Goal: Information Seeking & Learning: Learn about a topic

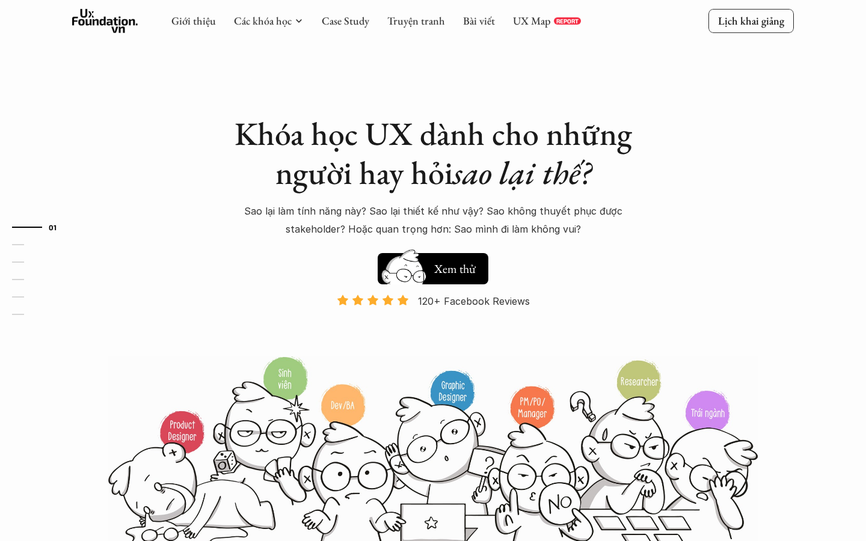
scroll to position [44, 0]
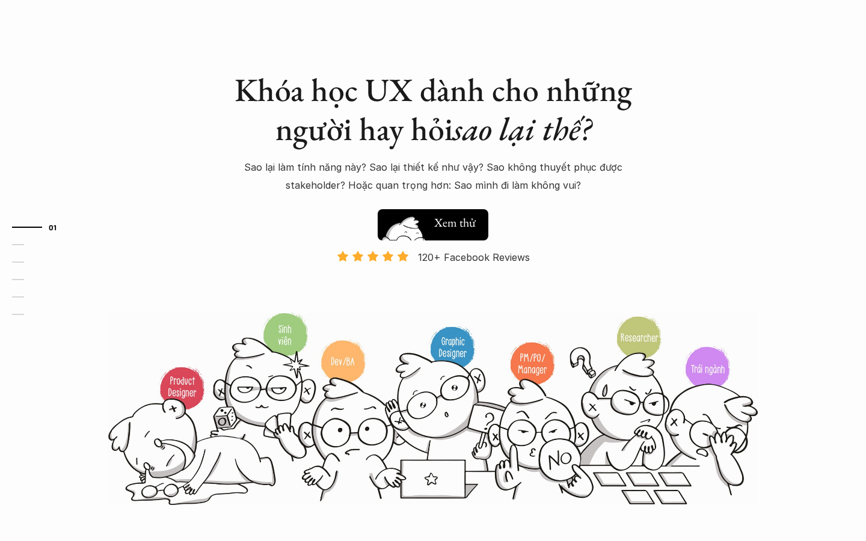
click at [471, 226] on h5 "Xem thử" at bounding box center [456, 222] width 44 height 17
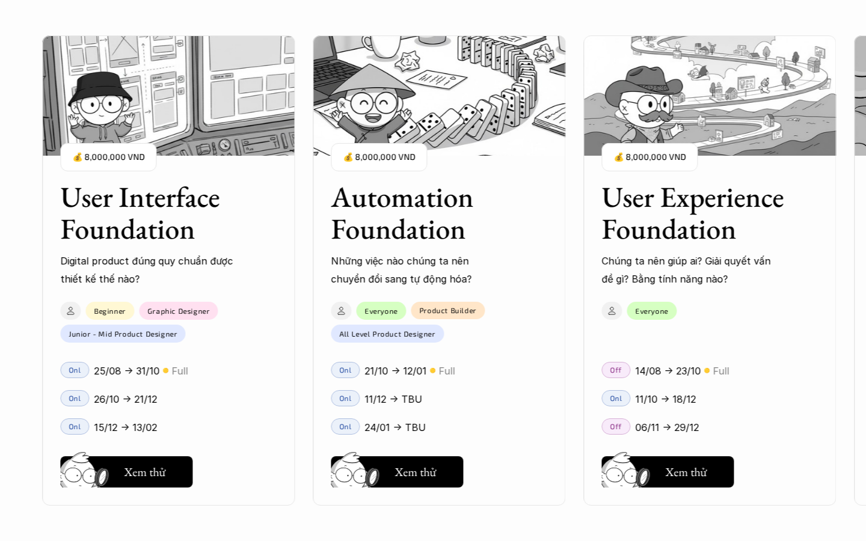
scroll to position [1119, 0]
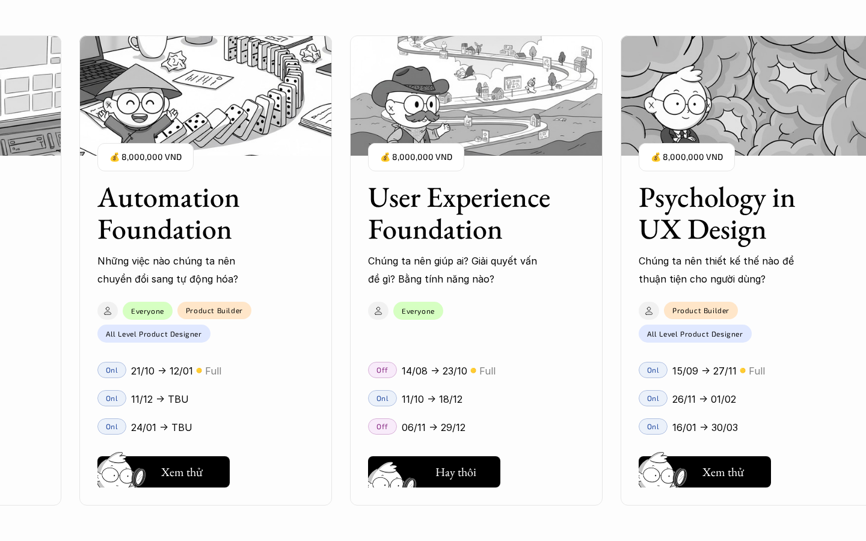
click at [444, 471] on div "User Interface Foundation Digital product đúng quy chuẩn được thiết kế thế nào?…" at bounding box center [432, 270] width 745 height 541
click at [459, 466] on div "User Interface Foundation Digital product đúng quy chuẩn được thiết kế thế nào?…" at bounding box center [432, 270] width 745 height 541
click at [472, 224] on div "User Interface Foundation Digital product đúng quy chuẩn được thiết kế thế nào?…" at bounding box center [432, 270] width 745 height 541
click at [387, 475] on div "User Interface Foundation Digital product đúng quy chuẩn được thiết kế thế nào?…" at bounding box center [432, 270] width 745 height 541
click at [430, 204] on div "User Interface Foundation Digital product đúng quy chuẩn được thiết kế thế nào?…" at bounding box center [432, 270] width 745 height 541
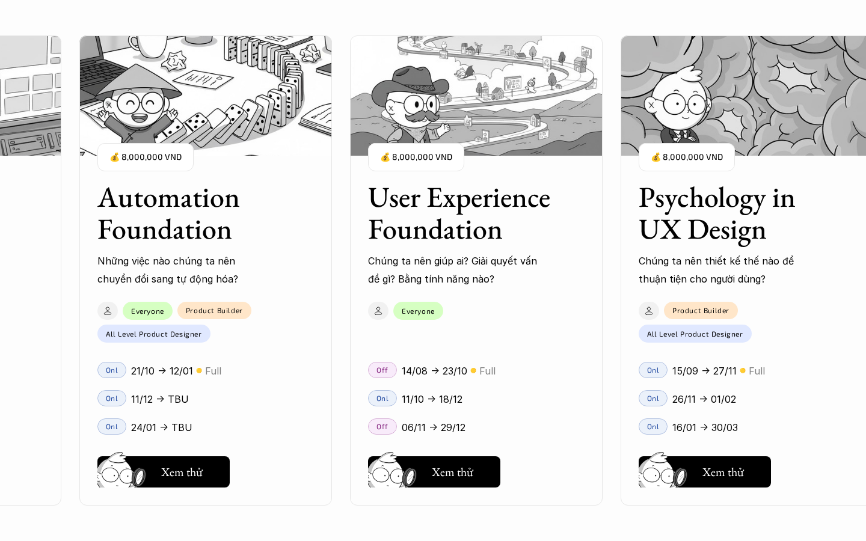
click at [429, 162] on div "User Interface Foundation Digital product đúng quy chuẩn được thiết kế thế nào?…" at bounding box center [432, 270] width 745 height 541
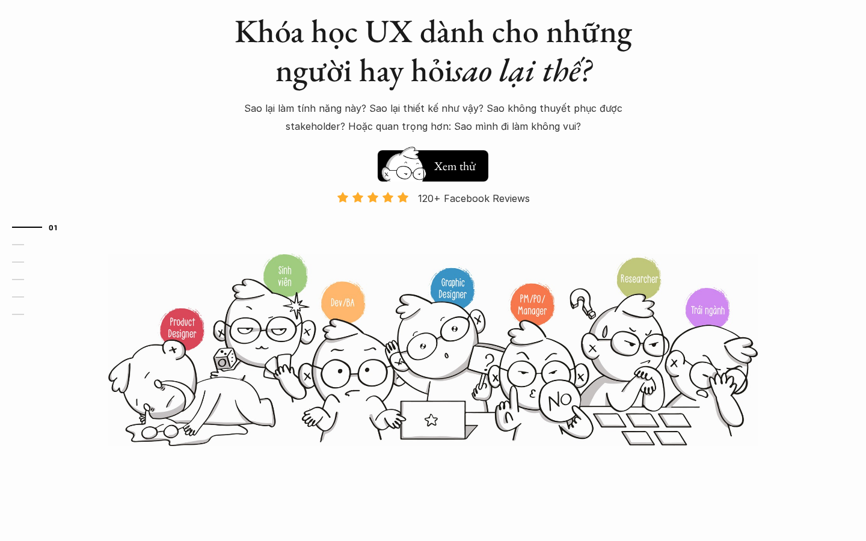
scroll to position [103, 0]
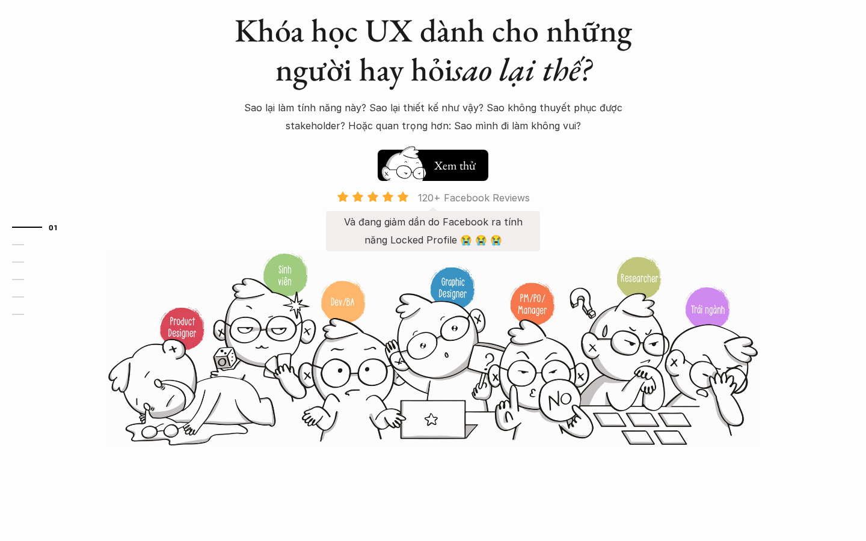
click at [477, 226] on p "Và đang giảm dần do Facebook ra tính năng Locked Profile 😭 😭 😭" at bounding box center [433, 231] width 190 height 37
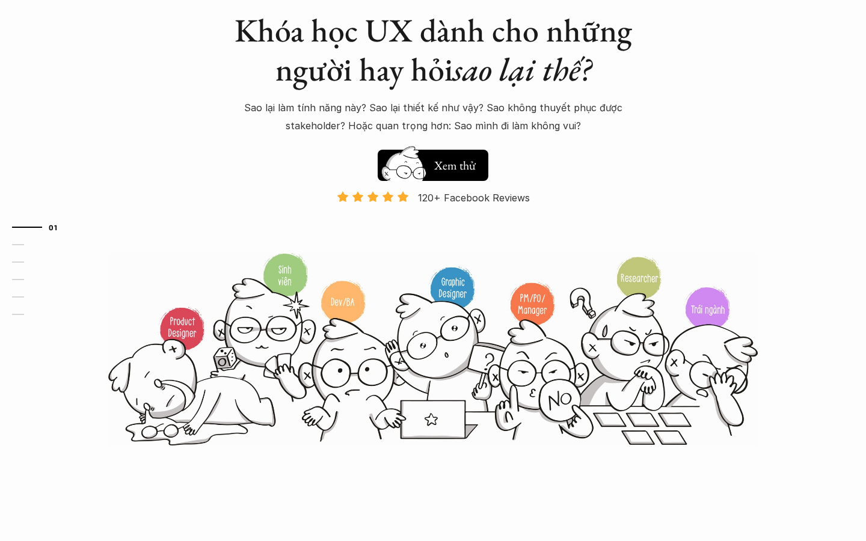
click at [177, 413] on img at bounding box center [432, 348] width 649 height 195
click at [438, 423] on img at bounding box center [432, 348] width 649 height 195
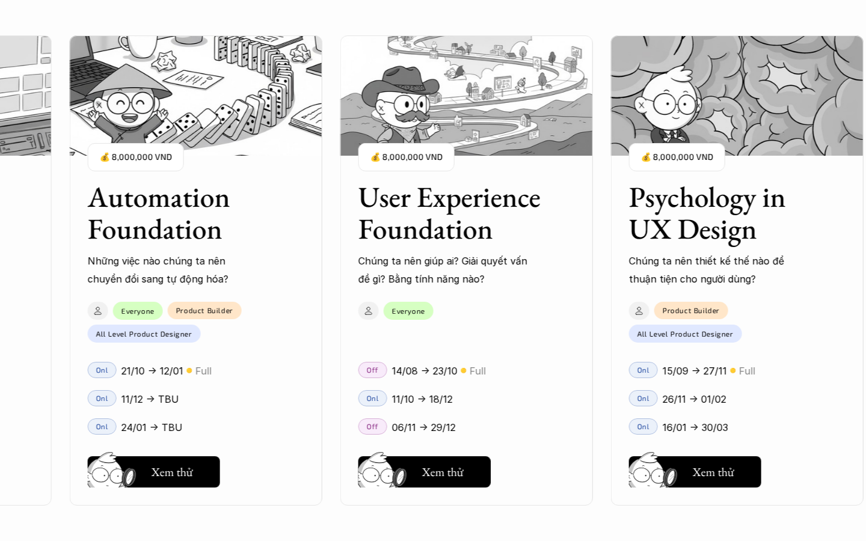
scroll to position [1117, 0]
click at [435, 485] on div "User Interface Foundation Digital product đúng quy chuẩn được thiết kế thế nào?…" at bounding box center [432, 270] width 745 height 541
click at [436, 474] on div "User Interface Foundation Digital product đúng quy chuẩn được thiết kế thế nào?…" at bounding box center [432, 270] width 745 height 541
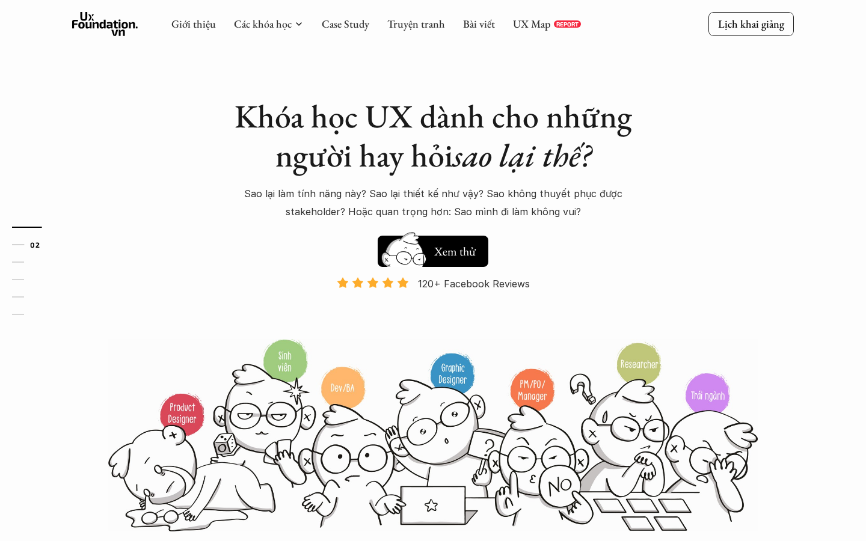
scroll to position [0, 0]
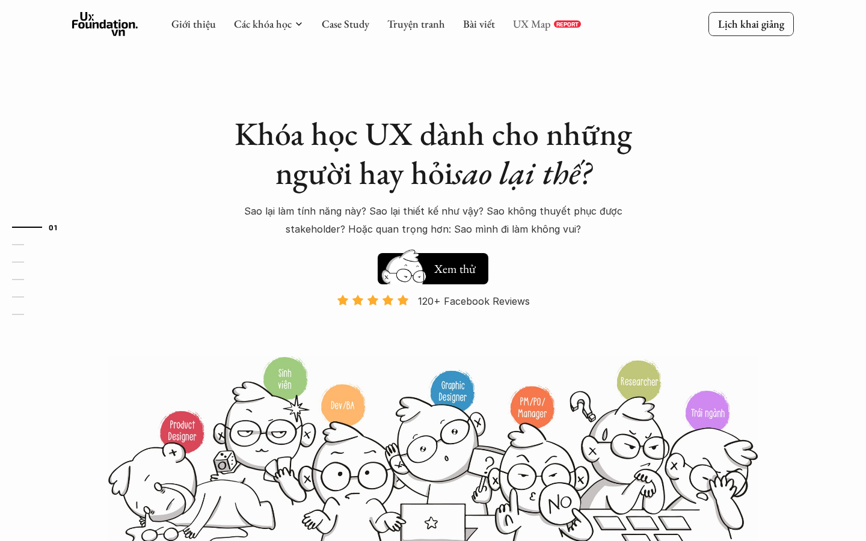
click at [522, 29] on link "UX Map" at bounding box center [532, 24] width 38 height 14
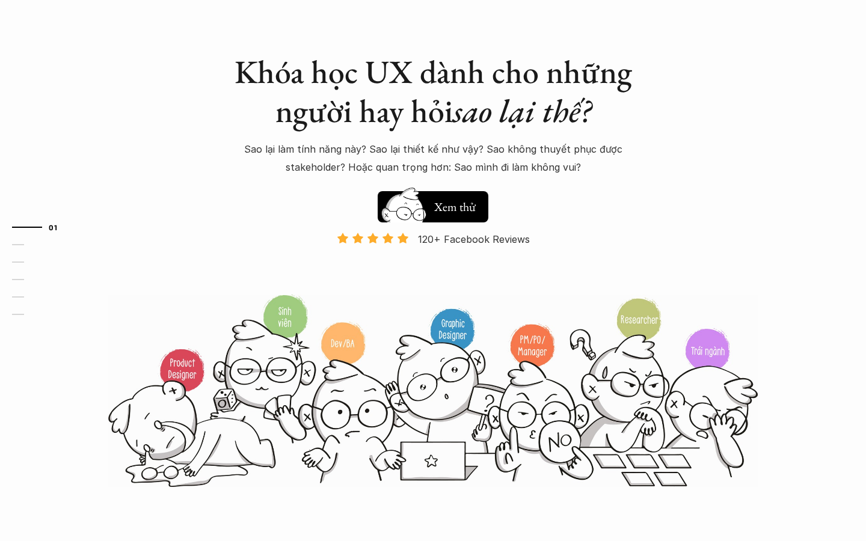
scroll to position [52, 0]
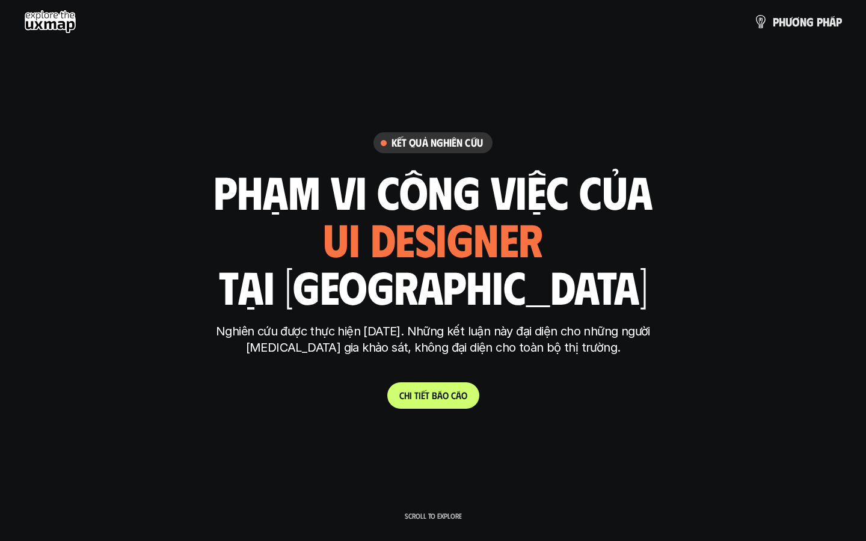
click at [442, 394] on span "o" at bounding box center [445, 395] width 6 height 11
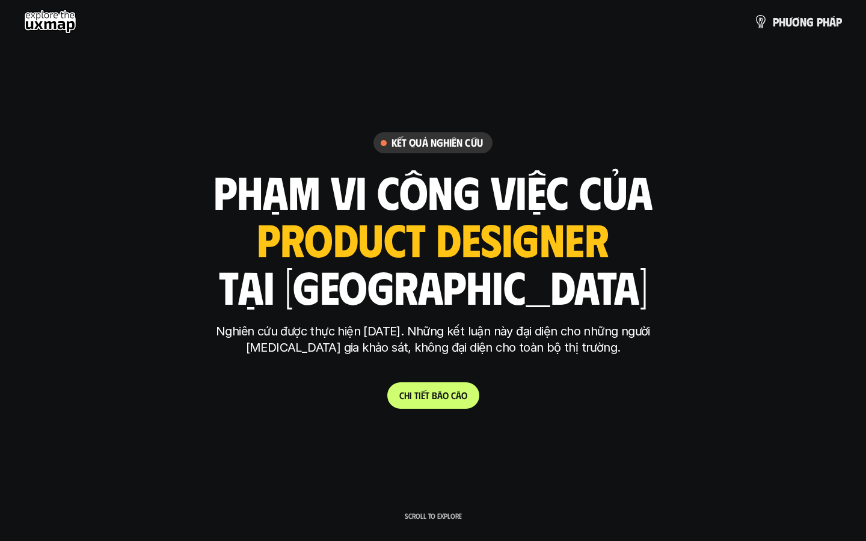
click at [462, 132] on div "Kết quả nghiên cứu" at bounding box center [432, 142] width 119 height 21
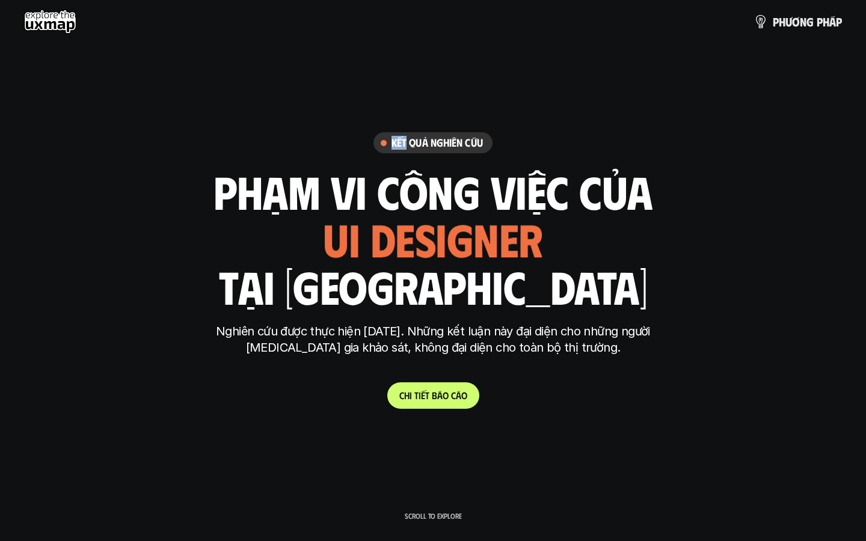
click at [438, 340] on p "Nghiên cứu được thực hiện năm 2025. Những kết luận này đại diện cho những người…" at bounding box center [432, 339] width 451 height 32
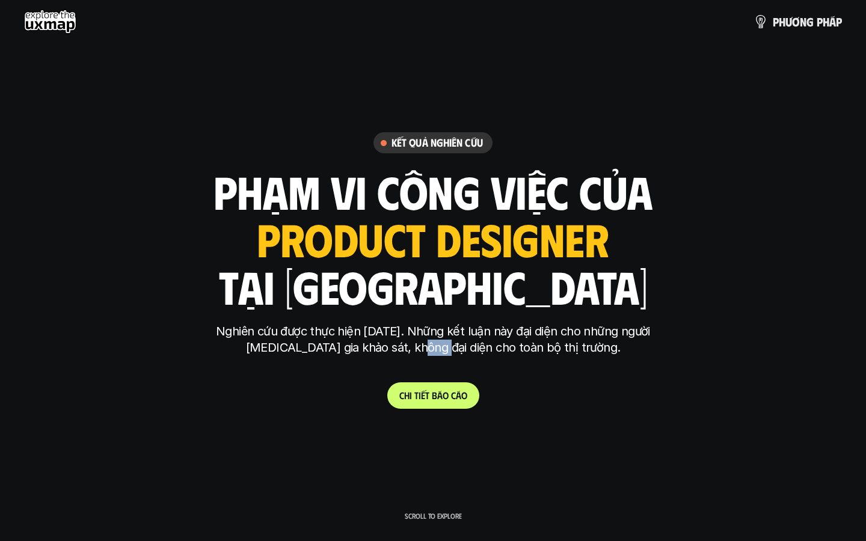
click at [494, 346] on p "Nghiên cứu được thực hiện năm 2025. Những kết luận này đại diện cho những người…" at bounding box center [432, 339] width 451 height 32
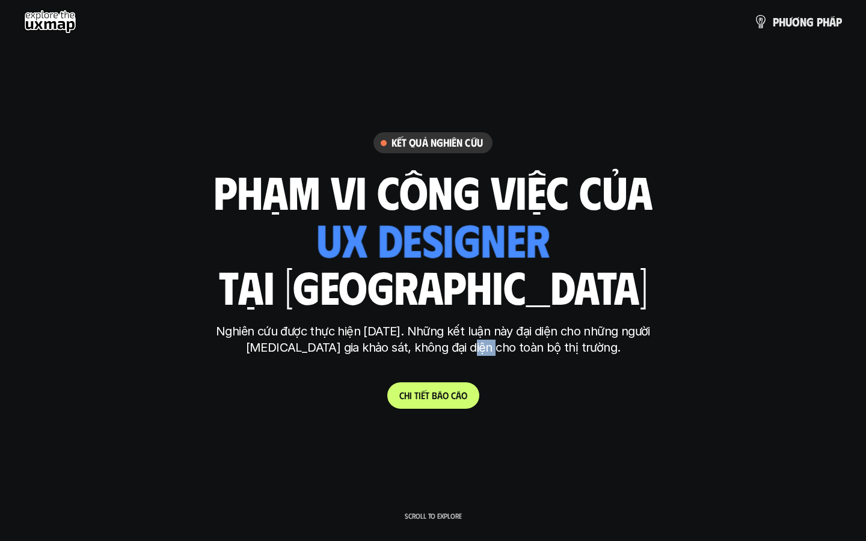
click at [494, 346] on p "Nghiên cứu được thực hiện năm 2025. Những kết luận này đại diện cho những người…" at bounding box center [432, 339] width 451 height 32
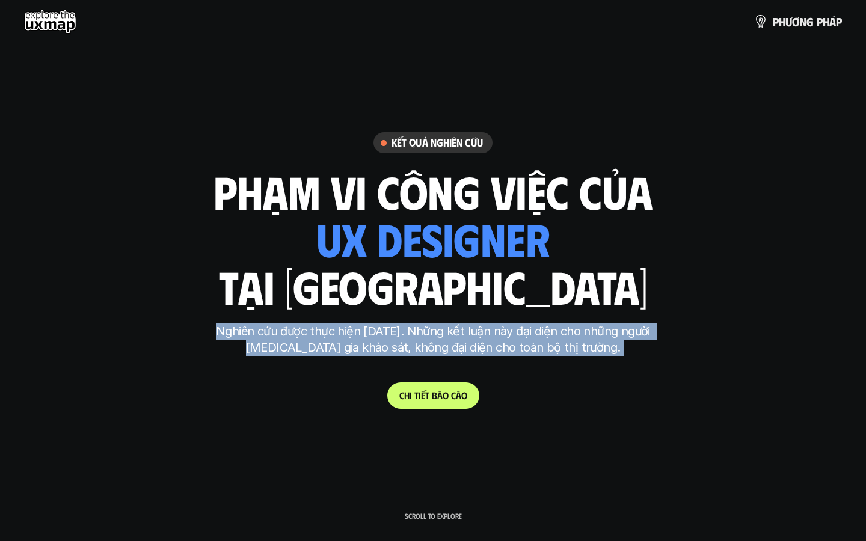
click at [494, 346] on p "Nghiên cứu được thực hiện năm 2025. Những kết luận này đại diện cho những người…" at bounding box center [432, 339] width 451 height 32
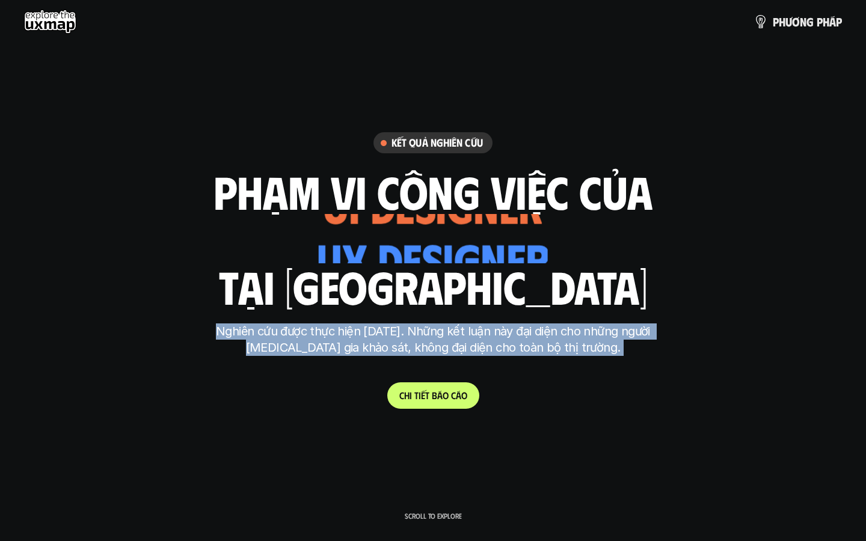
click at [489, 361] on div "Nghiên cứu được thực hiện năm 2025. Những kết luận này đại diện cho những người…" at bounding box center [432, 345] width 451 height 44
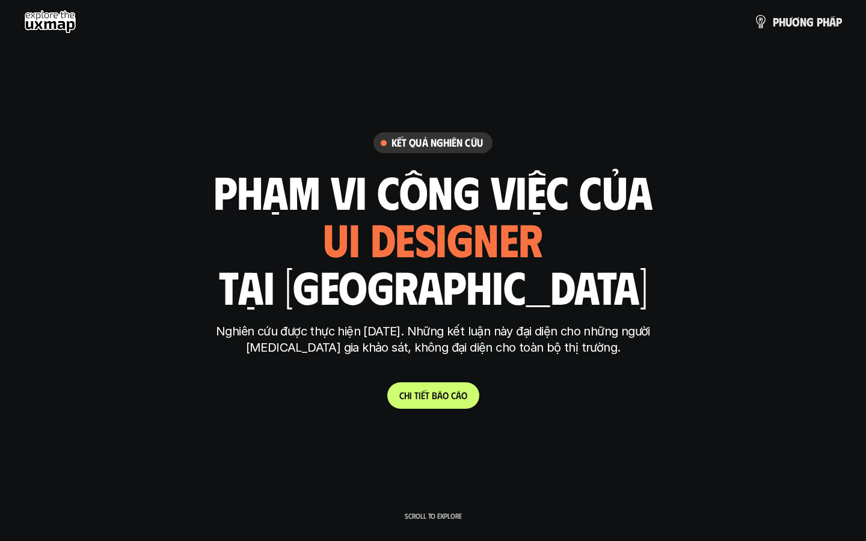
click at [452, 388] on link "C h i t i ế t b á o c á o" at bounding box center [433, 395] width 92 height 26
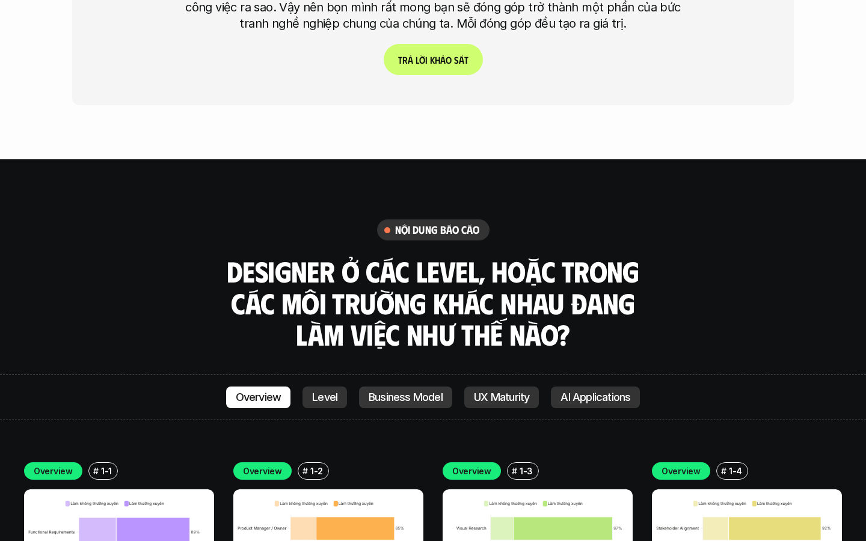
scroll to position [3200, 0]
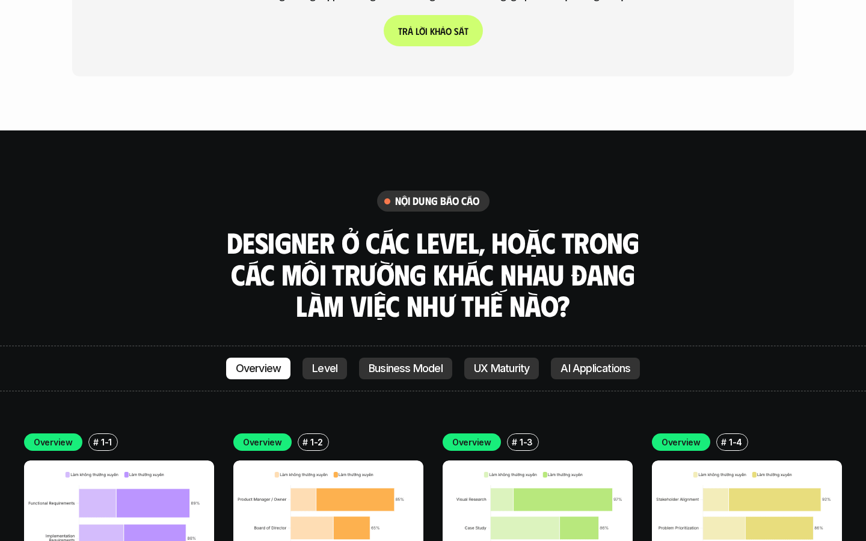
click at [451, 257] on h3 "Designer ở các level, hoặc trong các môi trường khác nhau đang làm việc như thế…" at bounding box center [432, 274] width 421 height 95
click at [500, 362] on p "UX Maturity" at bounding box center [501, 368] width 55 height 12
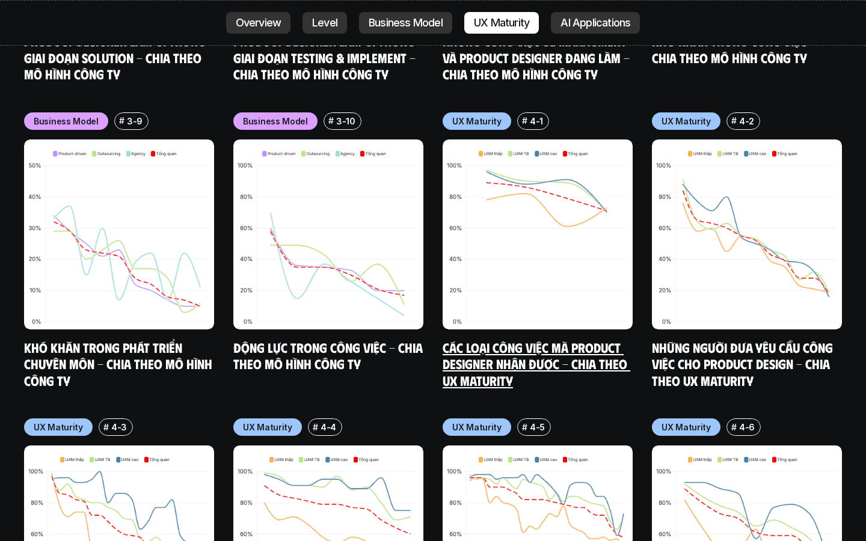
scroll to position [5666, 0]
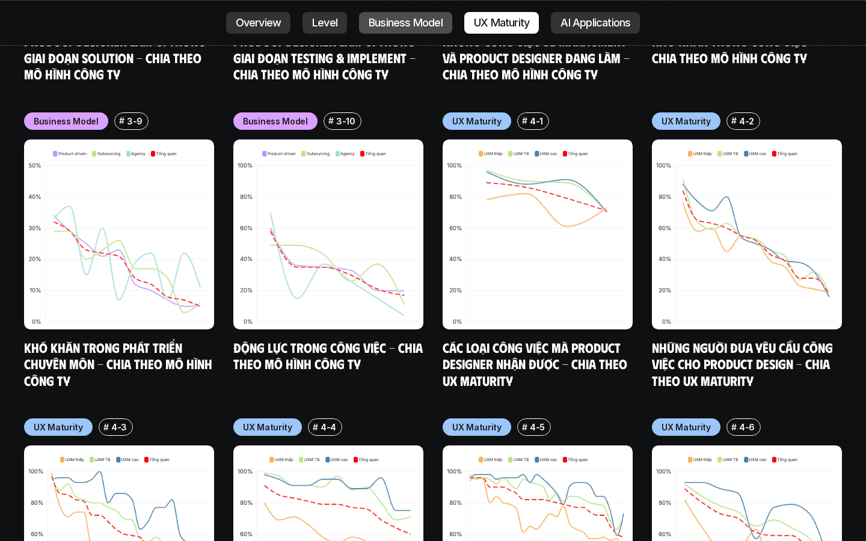
click at [391, 25] on p "Business Model" at bounding box center [405, 23] width 74 height 12
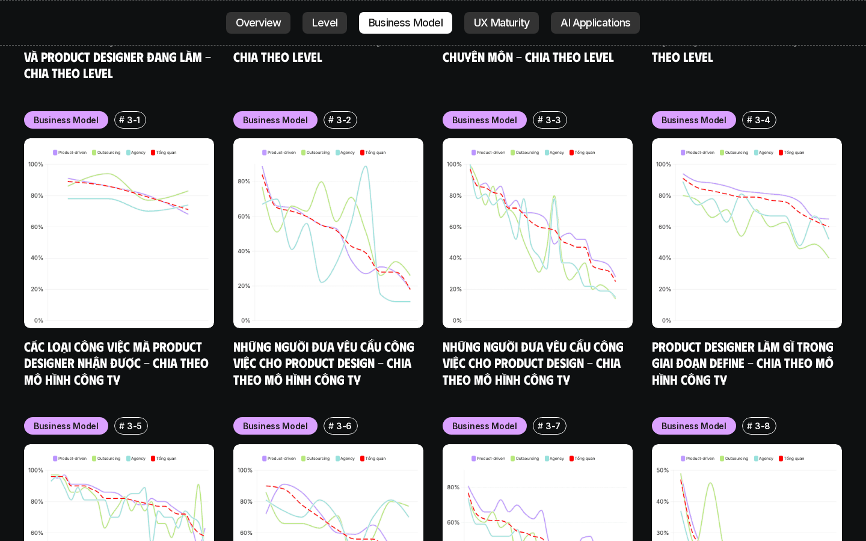
scroll to position [5053, 0]
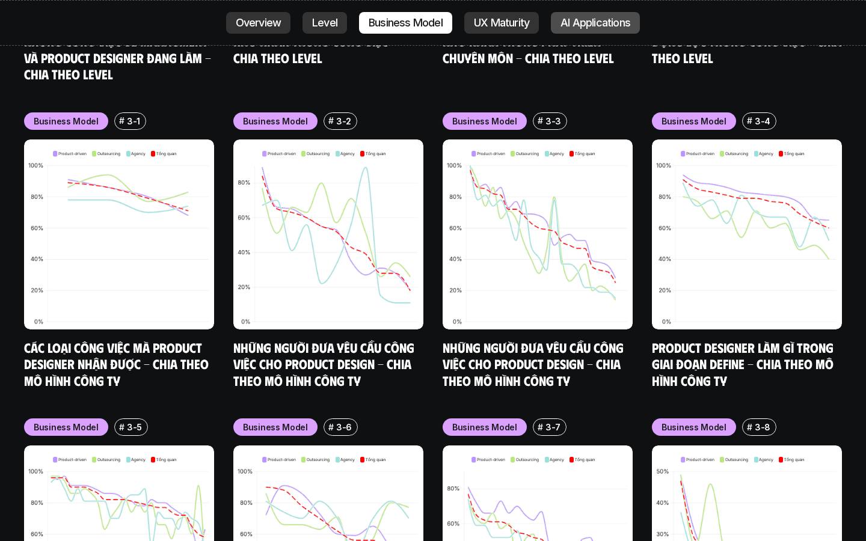
click at [569, 23] on p "AI Applications" at bounding box center [595, 23] width 70 height 12
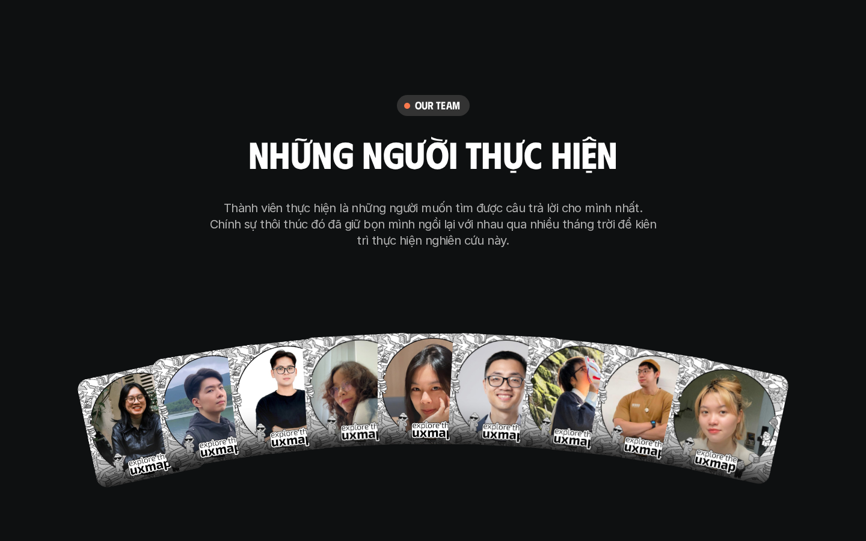
scroll to position [7016, 0]
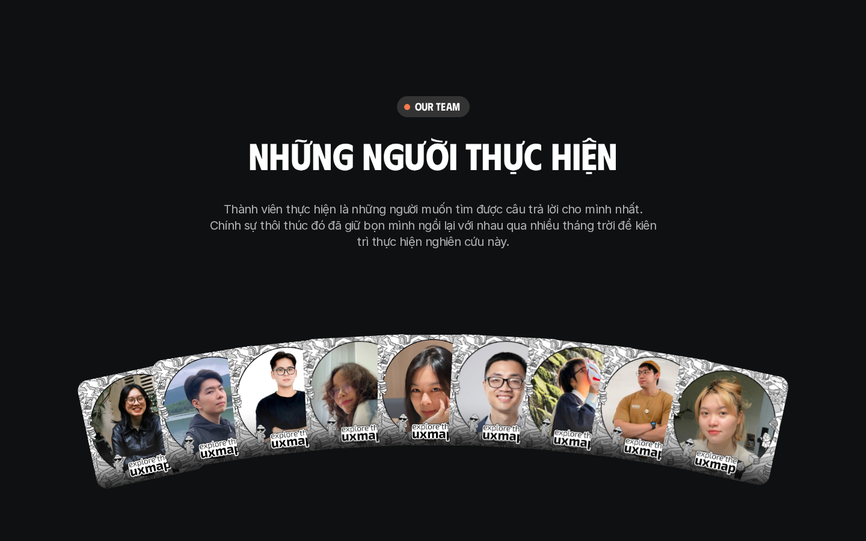
click at [364, 134] on h2 "những người thực hiện" at bounding box center [432, 154] width 368 height 41
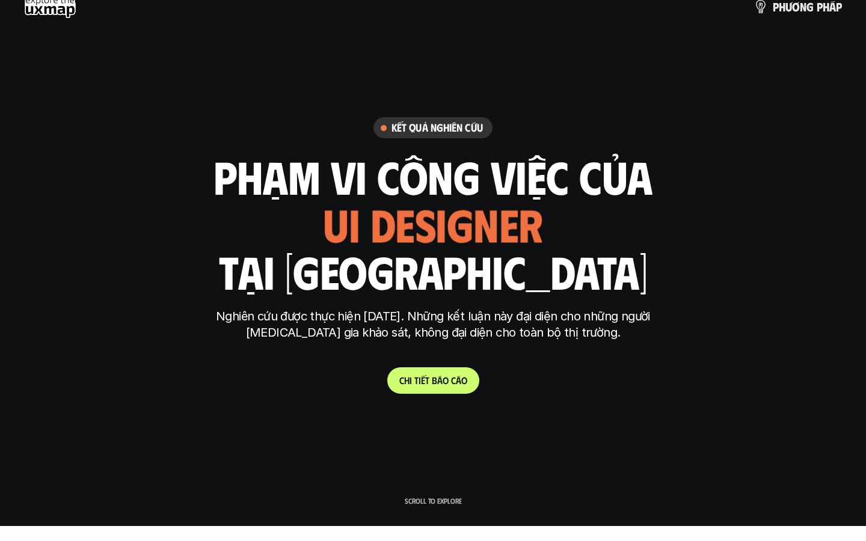
scroll to position [0, 0]
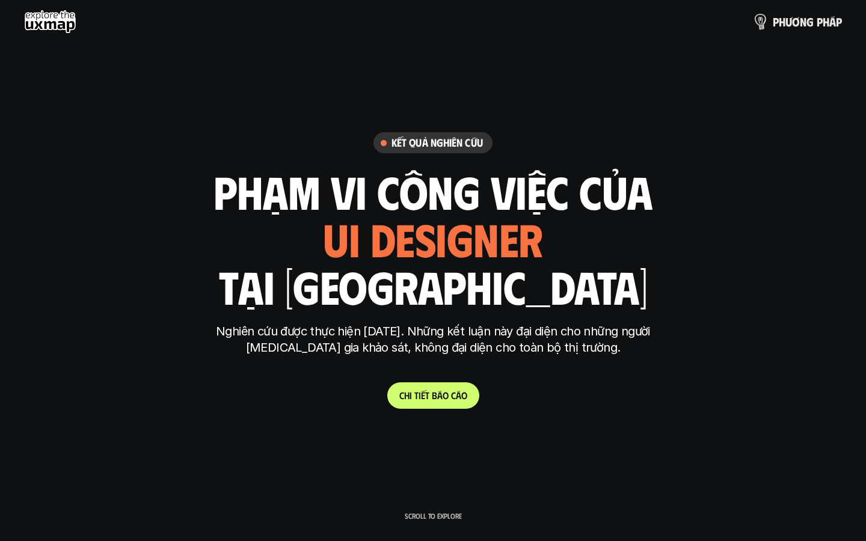
click at [809, 24] on p "p h ư ơ n g p h á p" at bounding box center [806, 21] width 69 height 13
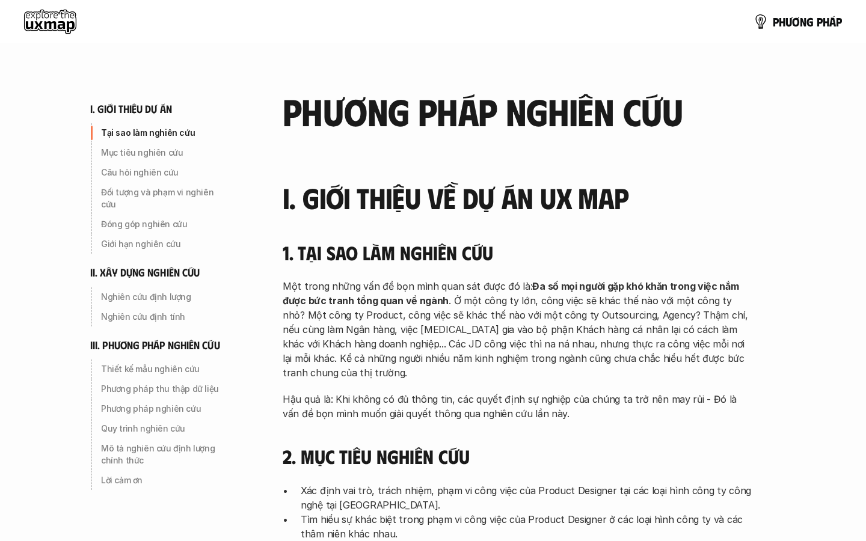
click at [507, 206] on h3 "I. Giới thiệu về dự án UX Map" at bounding box center [517, 198] width 469 height 32
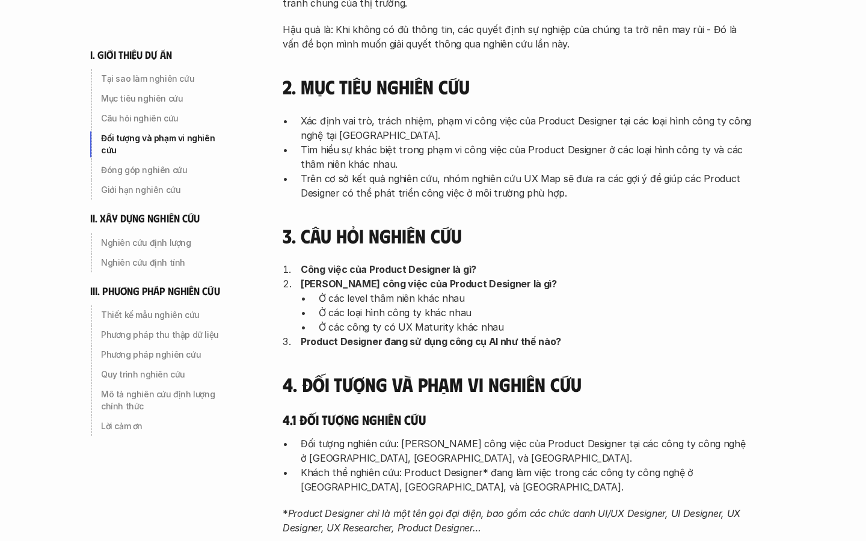
scroll to position [384, 0]
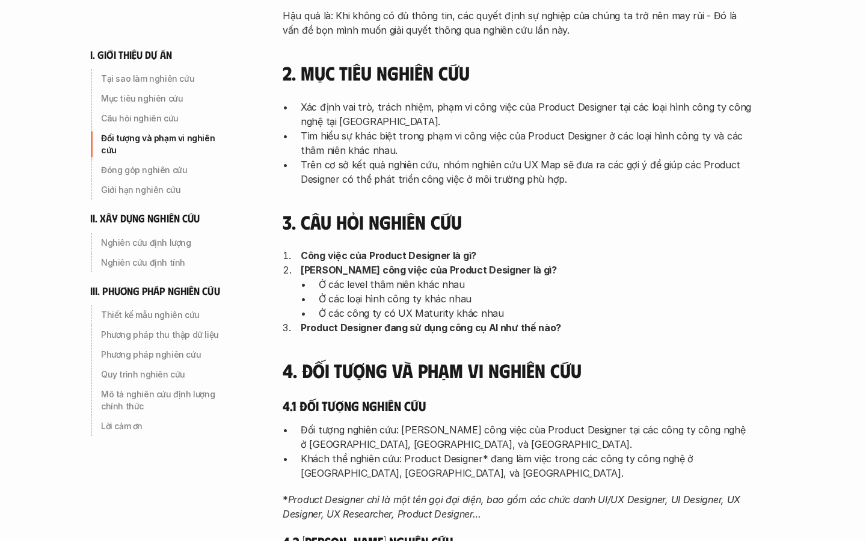
click at [436, 311] on p "Ở các công ty có UX Maturity khác nhau" at bounding box center [535, 313] width 433 height 14
click at [396, 313] on p "Ở các công ty có UX Maturity khác nhau" at bounding box center [535, 313] width 433 height 14
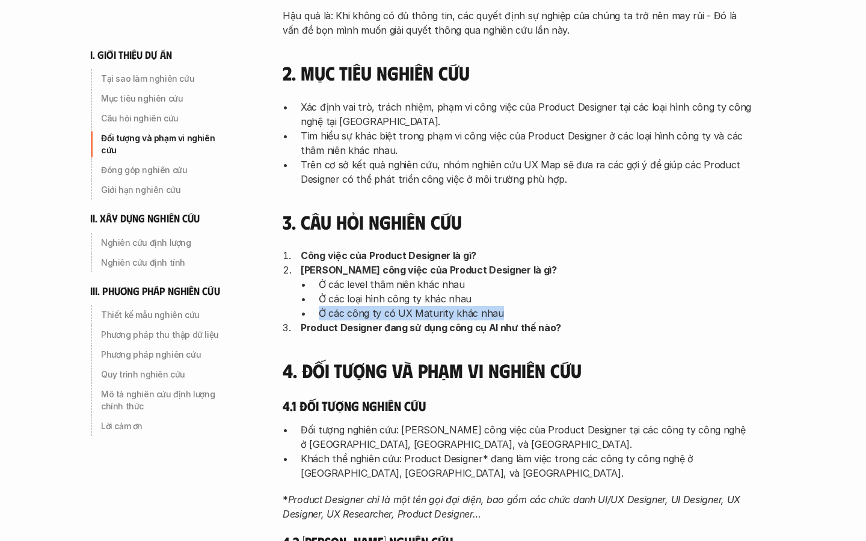
click at [411, 330] on strong "Product Designer đang sử dụng công cụ AI như thế nào?" at bounding box center [431, 328] width 260 height 12
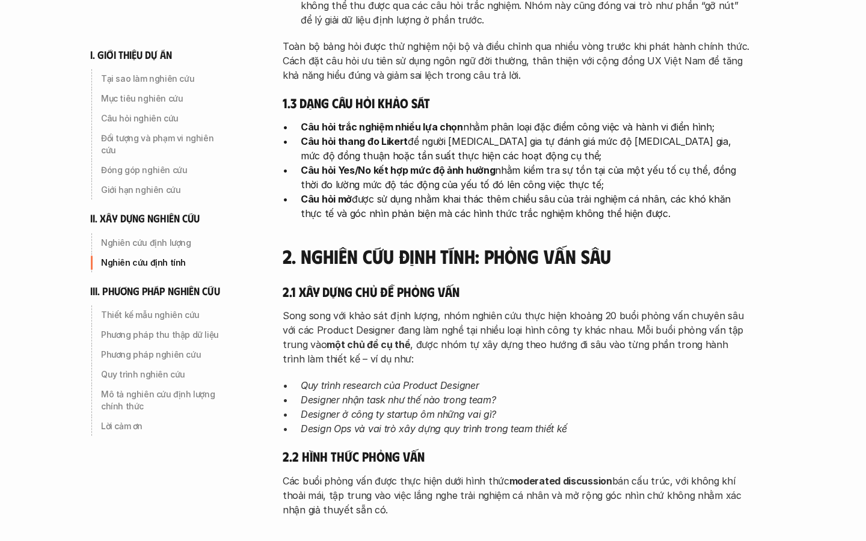
scroll to position [2186, 0]
click at [465, 379] on em "Quy trình research của Product Designer" at bounding box center [390, 385] width 178 height 12
click at [516, 392] on p "Designer nhận task như thế nào trong team?" at bounding box center [526, 399] width 451 height 14
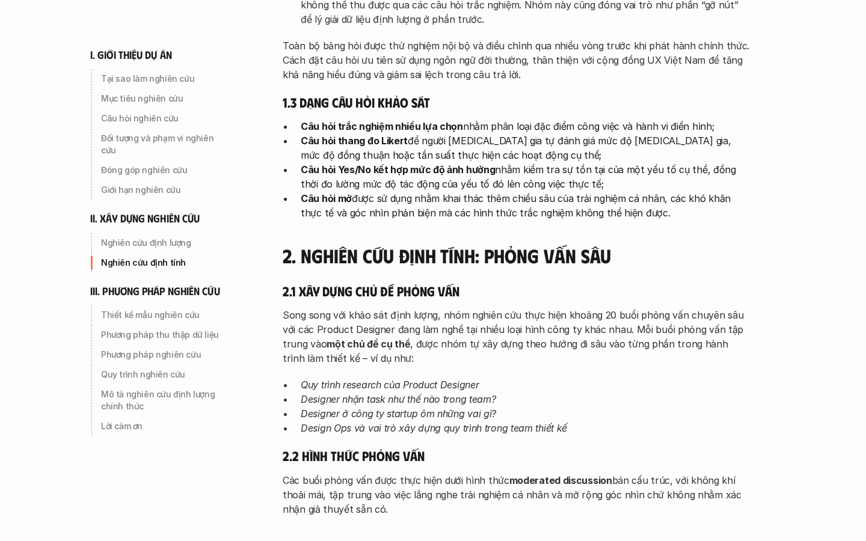
click at [467, 379] on em "Quy trình research của Product Designer" at bounding box center [390, 385] width 178 height 12
click at [521, 406] on p "Designer ở công ty startup ôm những vai gì?" at bounding box center [526, 413] width 451 height 14
click at [466, 393] on em "Designer nhận task như thế nào trong team?" at bounding box center [398, 399] width 195 height 12
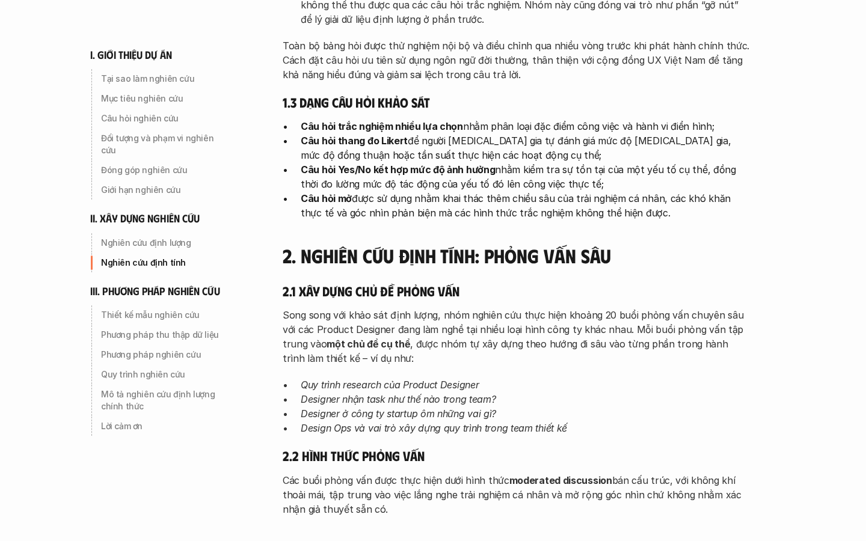
click at [466, 393] on em "Designer nhận task như thế nào trong team?" at bounding box center [398, 399] width 195 height 12
click at [457, 408] on em "Designer ở công ty startup ôm những vai gì?" at bounding box center [398, 414] width 195 height 12
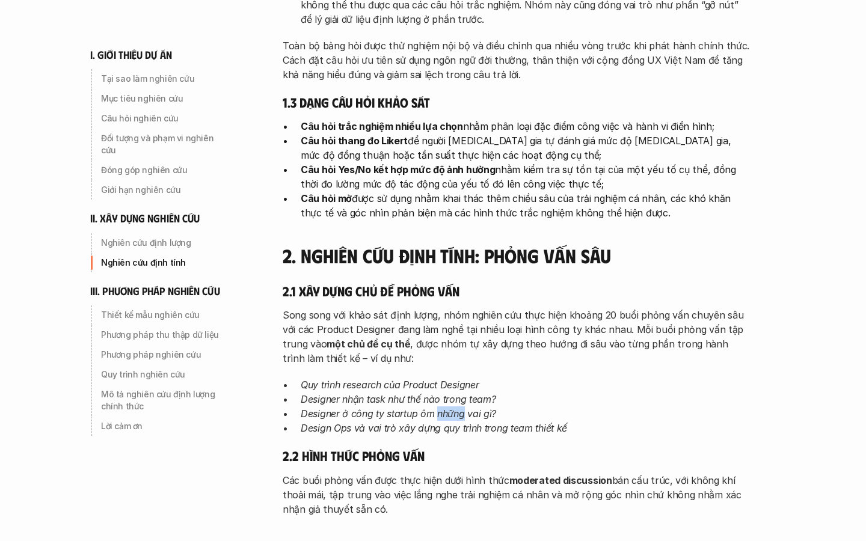
click at [457, 408] on em "Designer ở công ty startup ôm những vai gì?" at bounding box center [398, 414] width 195 height 12
click at [454, 422] on em "Design Ops và vai trò xây dựng quy trình trong team thiết kế" at bounding box center [434, 428] width 266 height 12
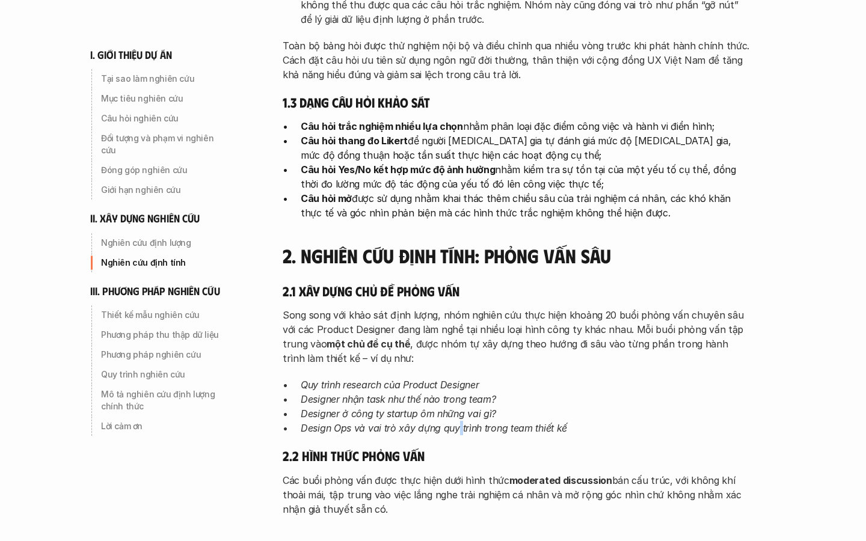
click at [454, 422] on em "Design Ops và vai trò xây dựng quy trình trong team thiết kế" at bounding box center [434, 428] width 266 height 12
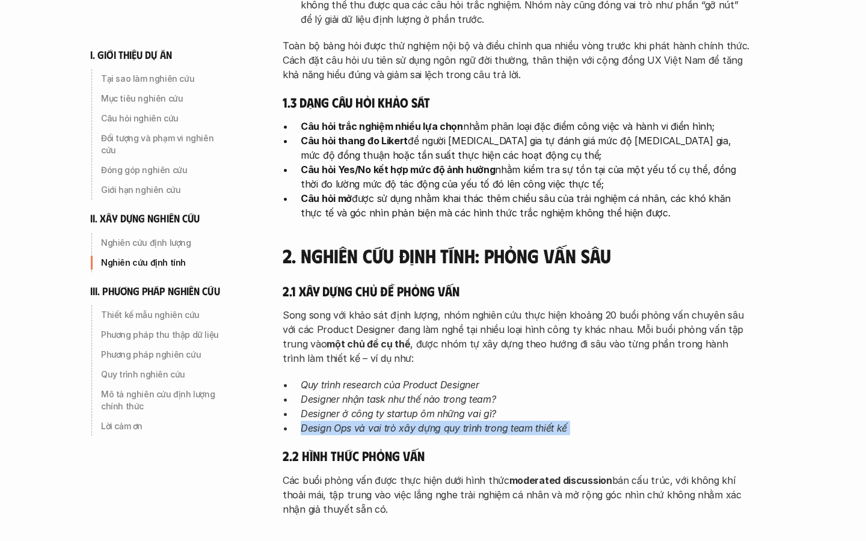
click at [454, 422] on em "Design Ops và vai trò xây dựng quy trình trong team thiết kế" at bounding box center [434, 428] width 266 height 12
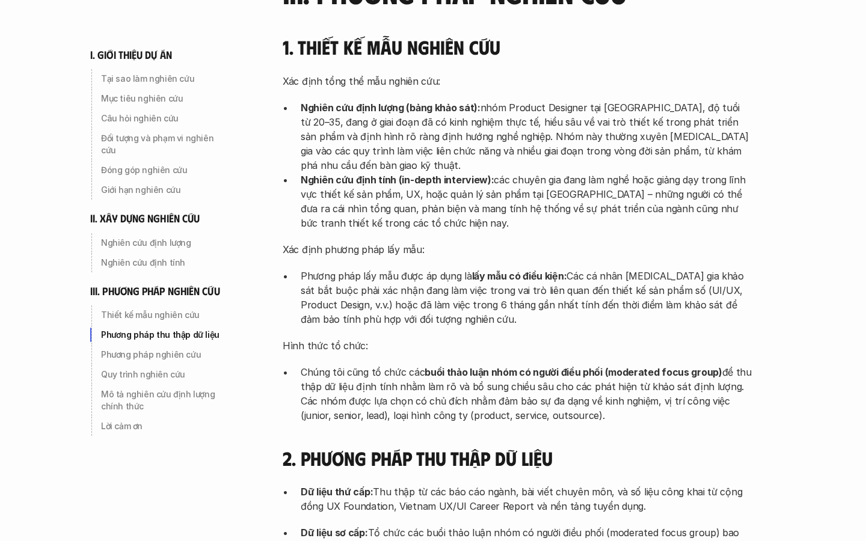
scroll to position [2801, 0]
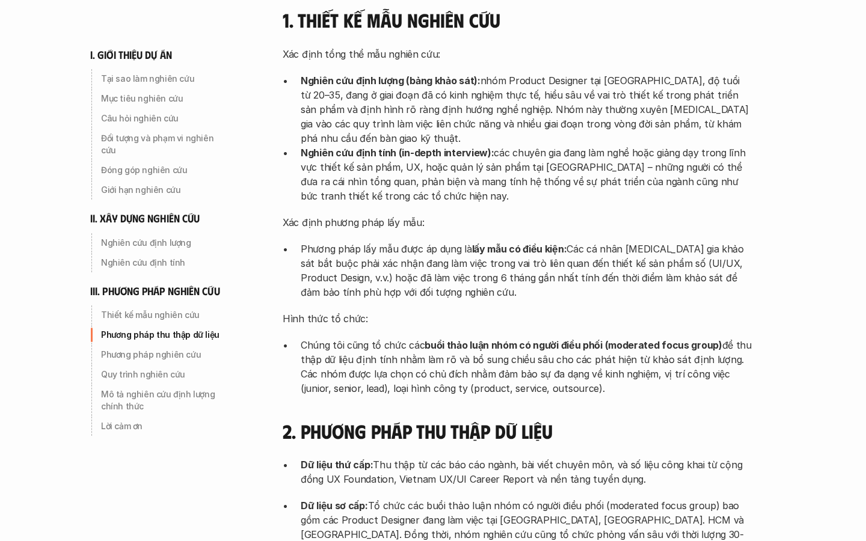
click at [527, 339] on strong "buổi thảo luận nhóm có người điều phối (moderated focus group)" at bounding box center [572, 345] width 297 height 12
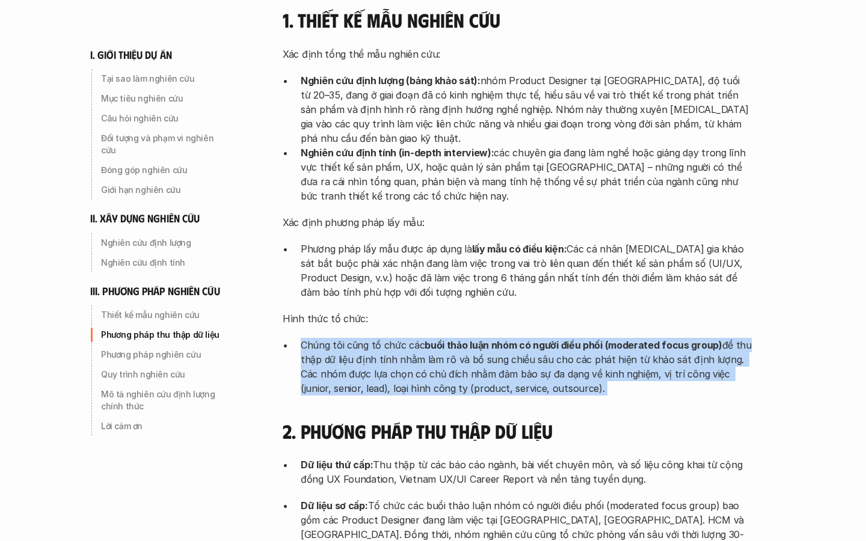
click at [523, 338] on p "Chúng tôi cũng tổ chức các buổi thảo luận nhóm có người điều phối (moderated fo…" at bounding box center [526, 367] width 451 height 58
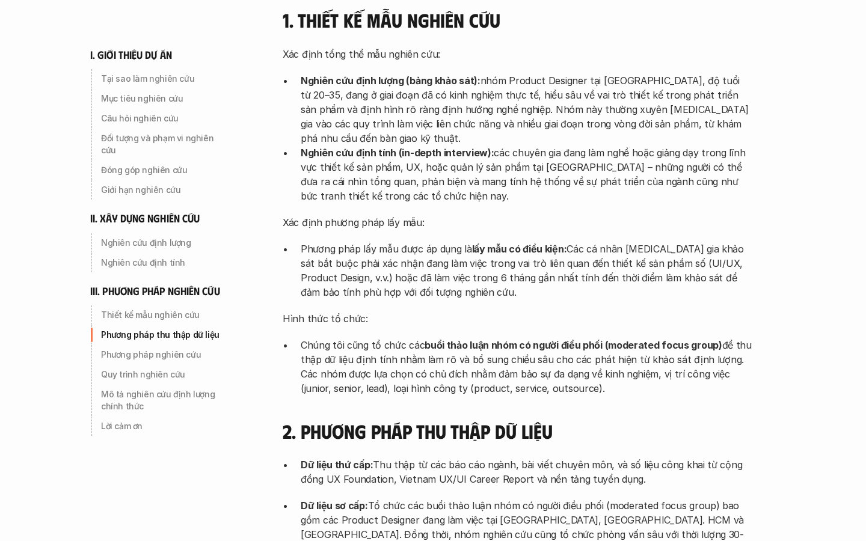
click at [523, 338] on p "Chúng tôi cũng tổ chức các buổi thảo luận nhóm có người điều phối (moderated fo…" at bounding box center [526, 367] width 451 height 58
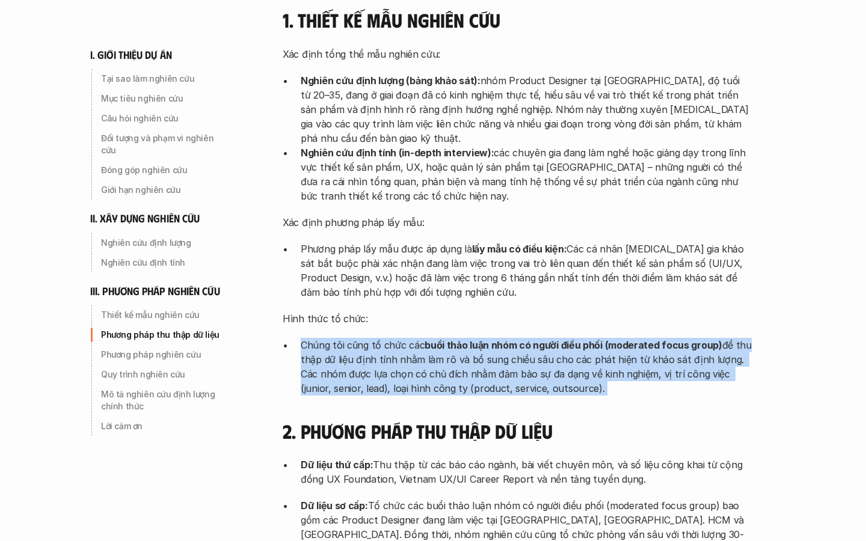
click at [530, 338] on p "Chúng tôi cũng tổ chức các buổi thảo luận nhóm có người điều phối (moderated fo…" at bounding box center [526, 367] width 451 height 58
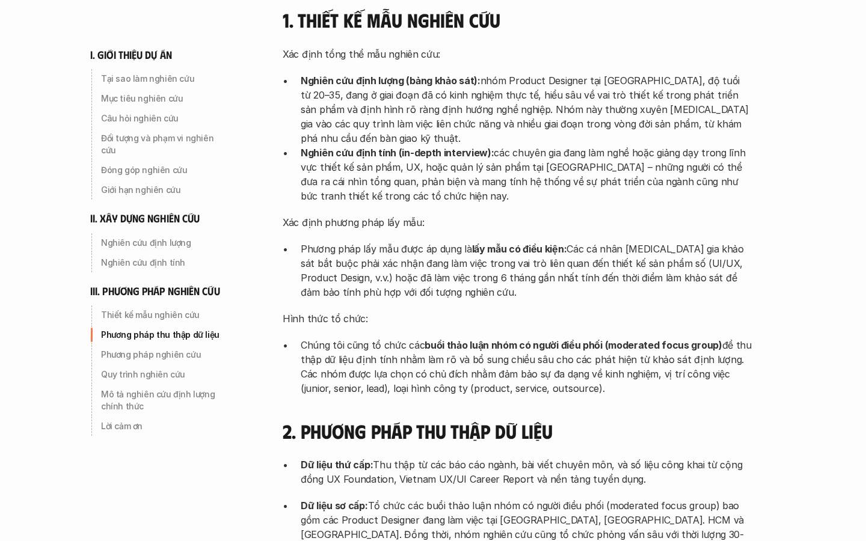
click at [530, 338] on p "Chúng tôi cũng tổ chức các buổi thảo luận nhóm có người điều phối (moderated fo…" at bounding box center [526, 367] width 451 height 58
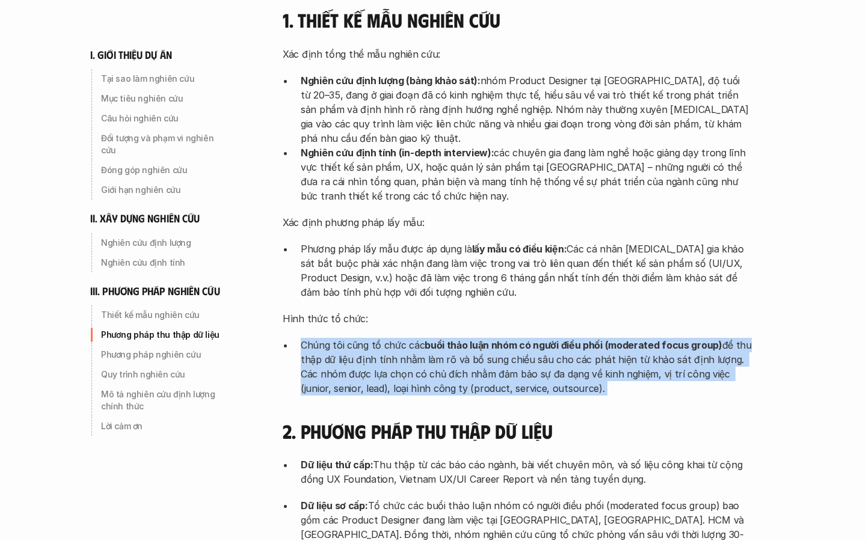
click at [590, 338] on p "Chúng tôi cũng tổ chức các buổi thảo luận nhóm có người điều phối (moderated fo…" at bounding box center [526, 367] width 451 height 58
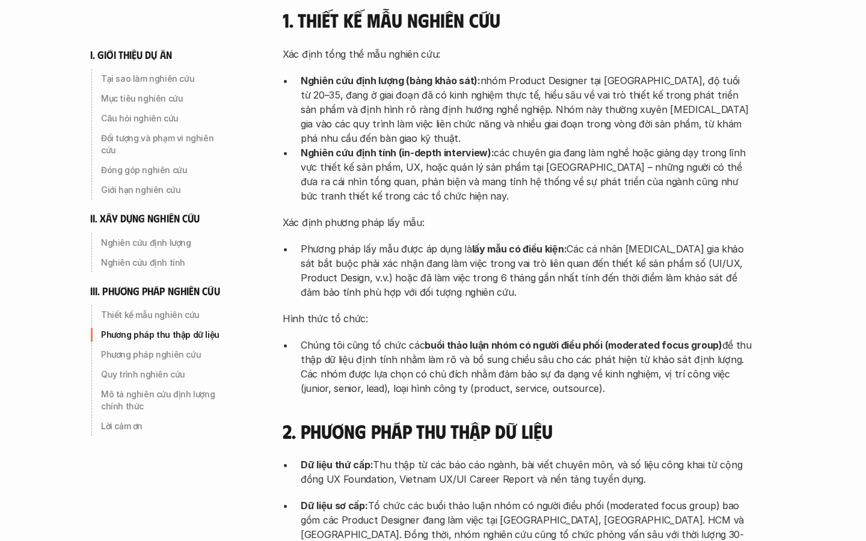
click at [590, 338] on p "Chúng tôi cũng tổ chức các buổi thảo luận nhóm có người điều phối (moderated fo…" at bounding box center [526, 367] width 451 height 58
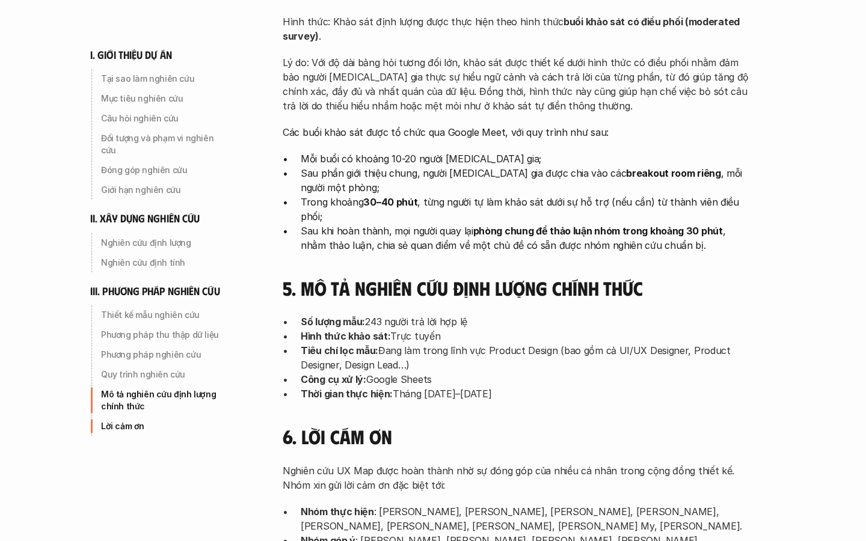
scroll to position [3609, 0]
click at [385, 372] on p "Công cụ xử lý: Google Sheets" at bounding box center [526, 379] width 451 height 14
click at [445, 386] on p "Thời gian thực hiện: Tháng 2–8 năm 2025" at bounding box center [526, 393] width 451 height 14
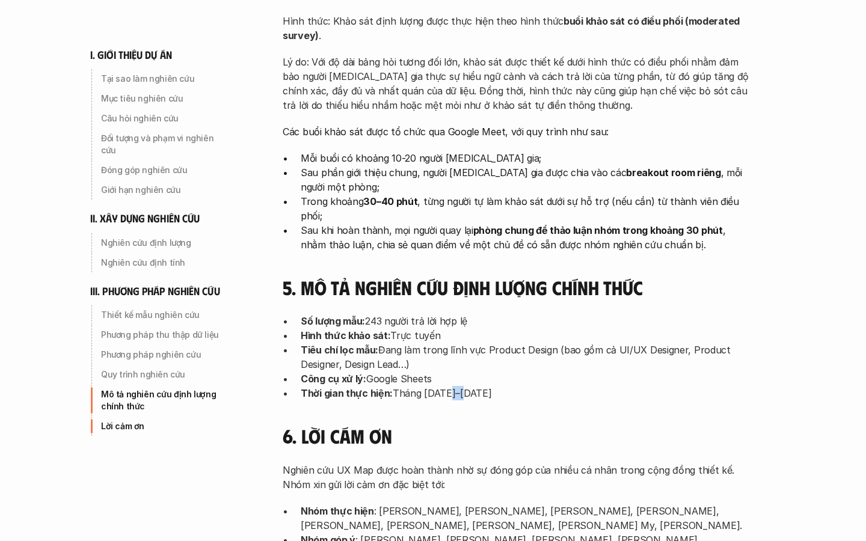
click at [445, 386] on p "Thời gian thực hiện: Tháng 2–8 năm 2025" at bounding box center [526, 393] width 451 height 14
click at [388, 463] on p "Nghiên cứu UX Map được hoàn thành nhờ sự đóng góp của nhiều cá nhân trong cộng …" at bounding box center [517, 477] width 469 height 29
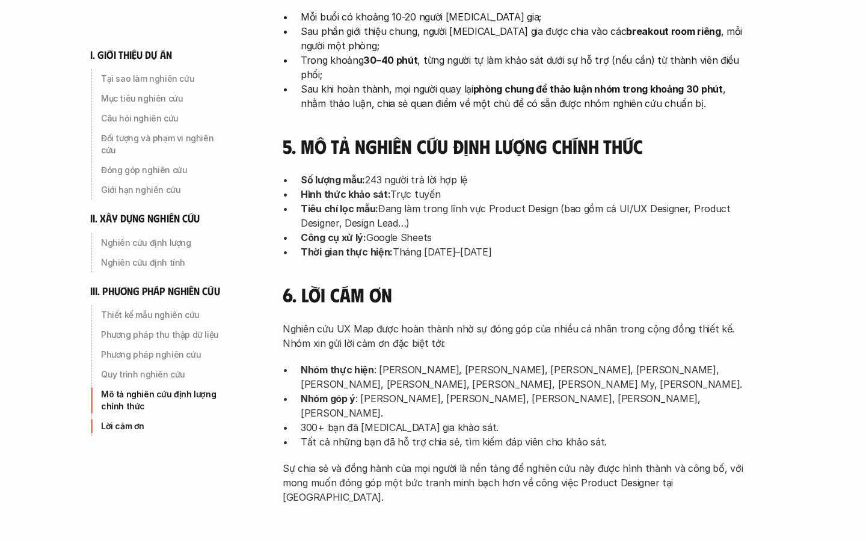
scroll to position [3770, 0]
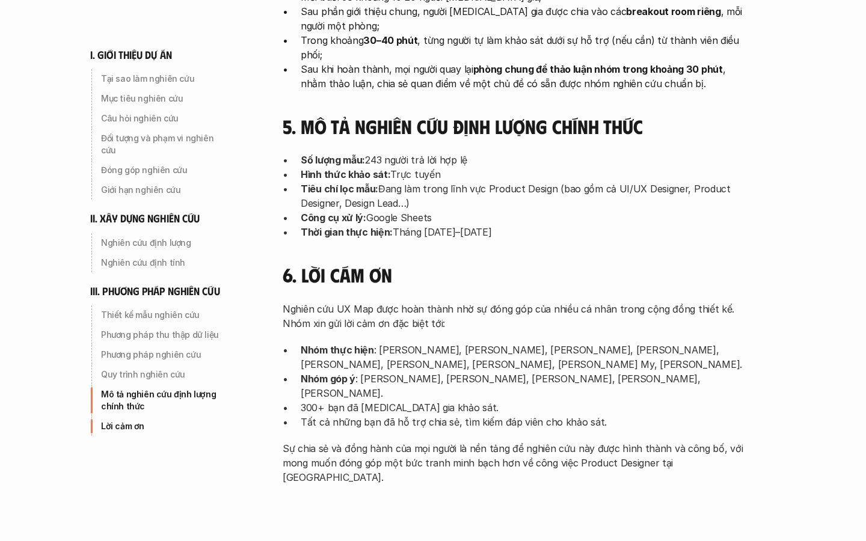
click at [428, 441] on p "Sự chia sẻ và đồng hành của mọi người là nền tảng để nghiên cứu này được hình t…" at bounding box center [517, 462] width 469 height 43
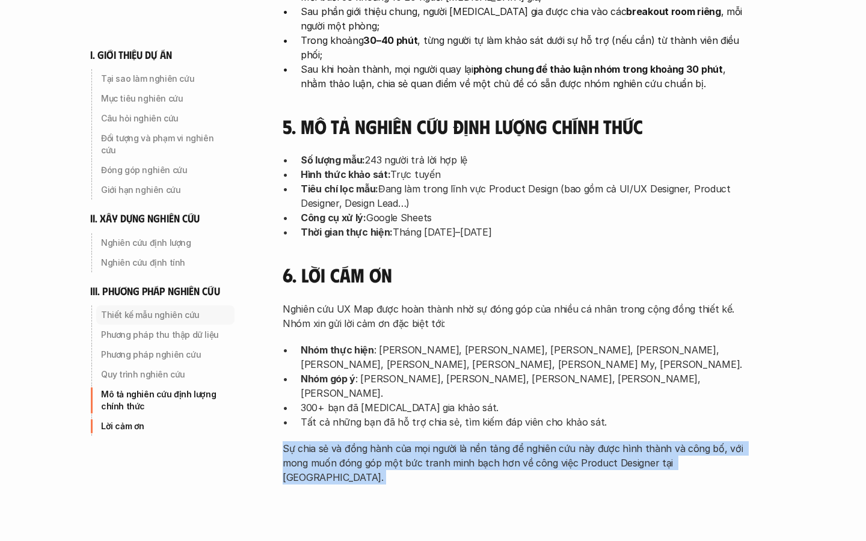
click at [179, 309] on p "Thiết kế mẫu nghiên cứu" at bounding box center [165, 315] width 129 height 12
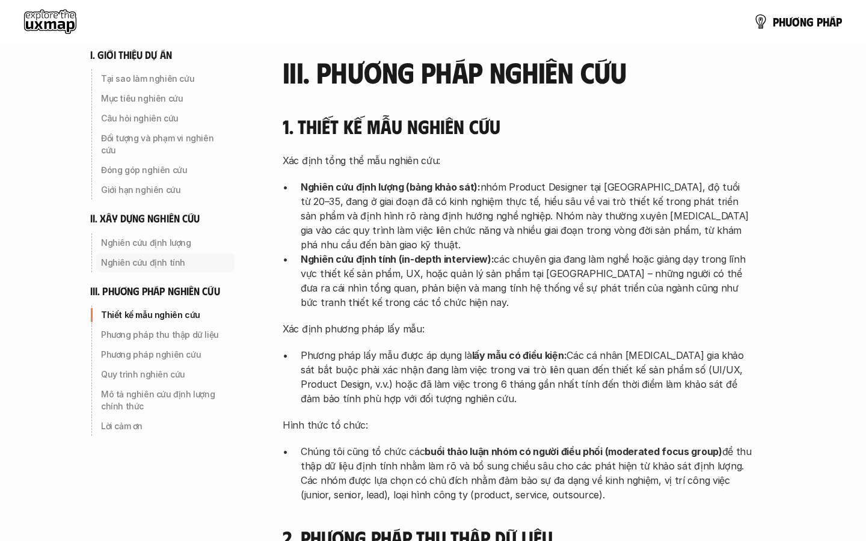
scroll to position [2692, 0]
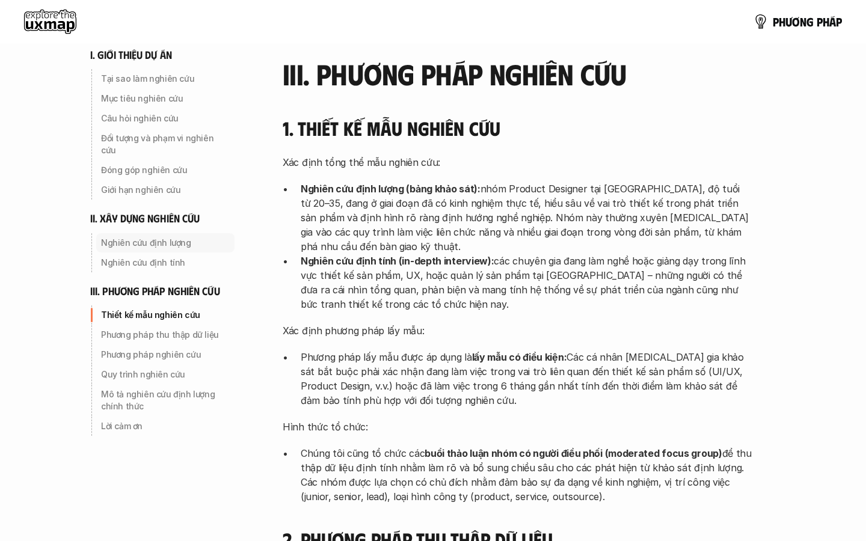
click at [177, 237] on p "Nghiên cứu định lượng" at bounding box center [165, 243] width 129 height 12
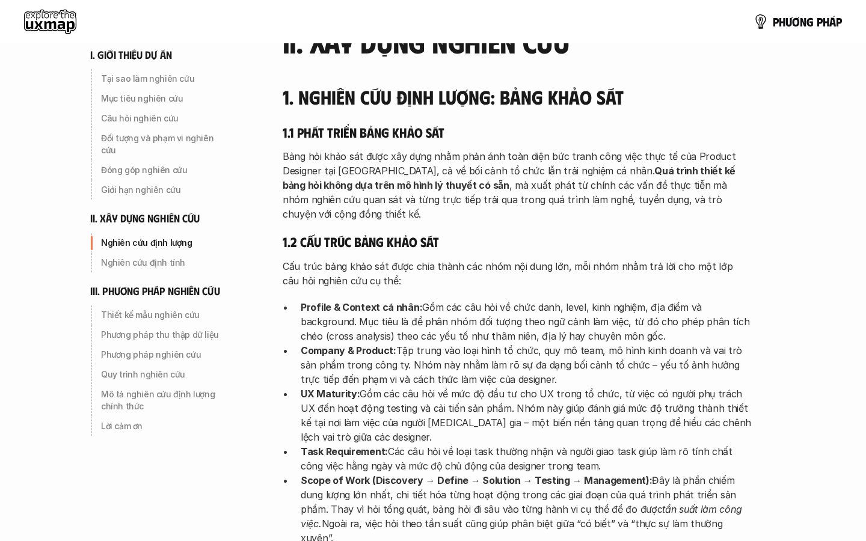
scroll to position [1593, 0]
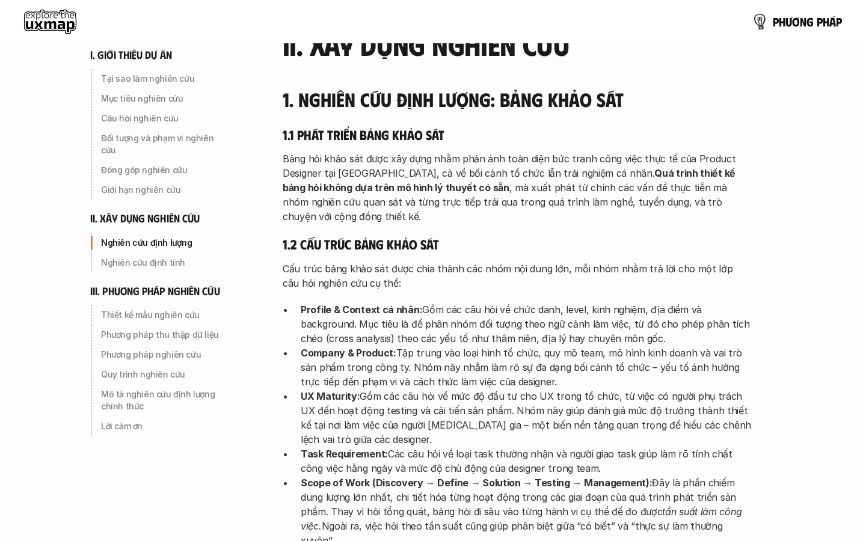
click at [810, 15] on span "g" at bounding box center [809, 8] width 7 height 13
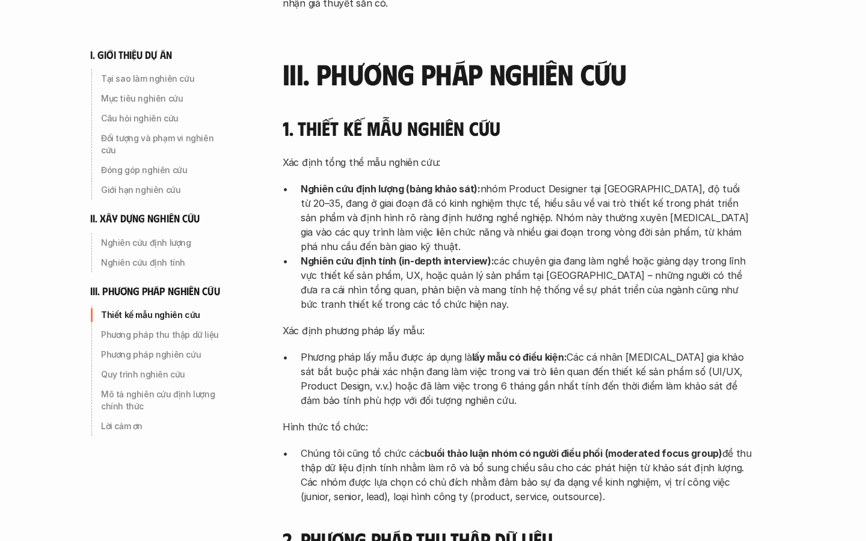
scroll to position [3770, 0]
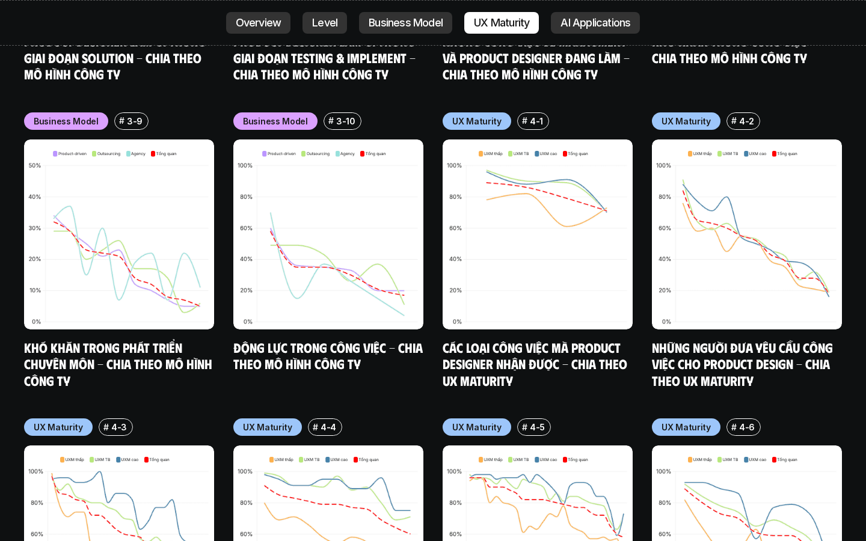
scroll to position [3273, 0]
